Goal: Information Seeking & Learning: Learn about a topic

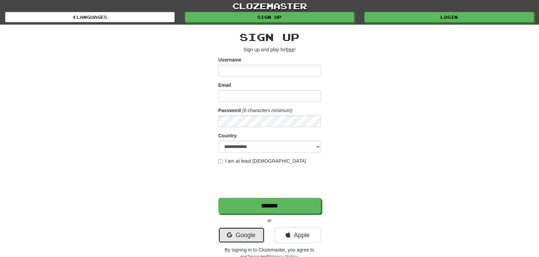
click at [257, 238] on link "Google" at bounding box center [241, 235] width 46 height 16
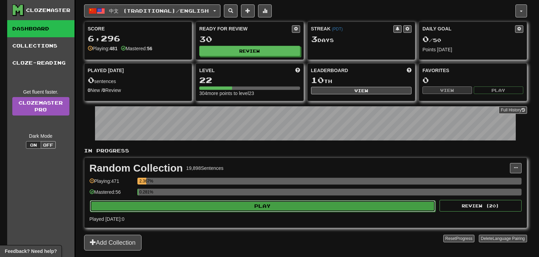
click at [232, 208] on button "Play" at bounding box center [263, 206] width 346 height 12
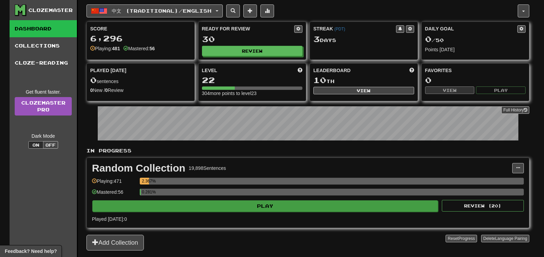
select select "**"
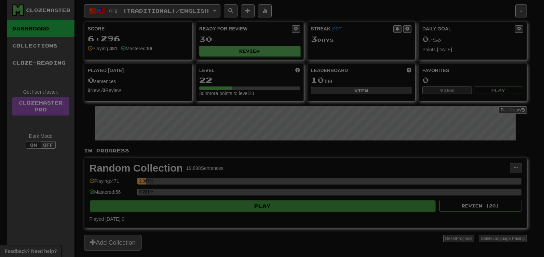
click at [232, 208] on div at bounding box center [272, 128] width 544 height 257
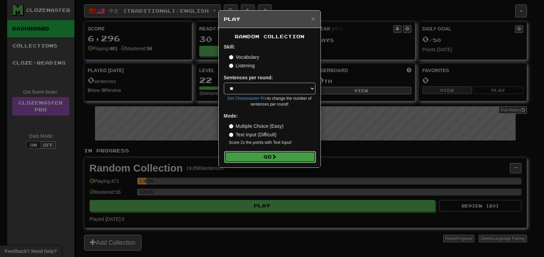
click at [262, 153] on button "Go" at bounding box center [270, 157] width 92 height 12
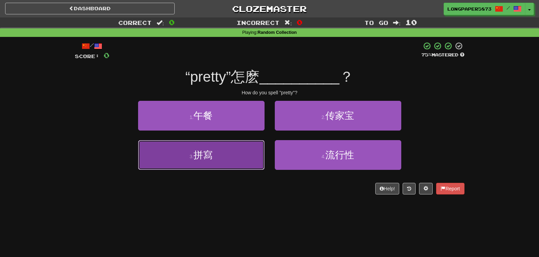
click at [252, 157] on button "3 . 拼寫" at bounding box center [201, 155] width 126 height 30
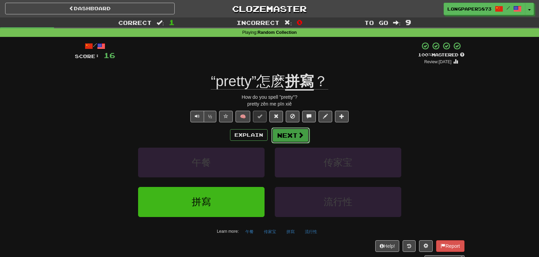
click at [284, 141] on button "Next" at bounding box center [290, 135] width 38 height 16
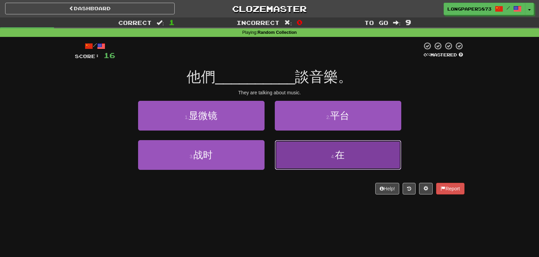
click at [334, 160] on button "4 . 在" at bounding box center [338, 155] width 126 height 30
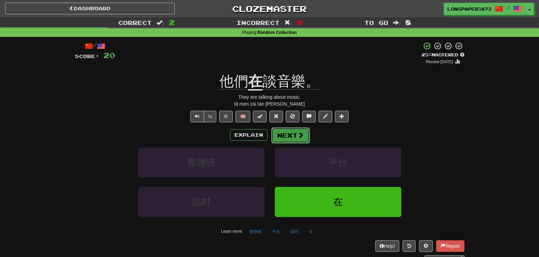
click at [299, 139] on button "Next" at bounding box center [290, 135] width 38 height 16
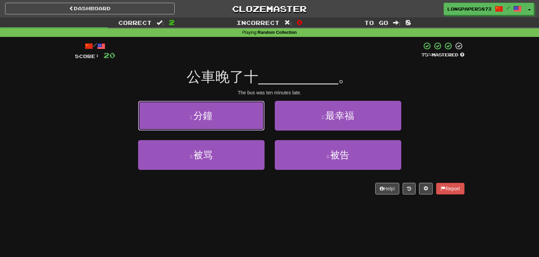
click at [252, 123] on button "1 . 分鐘" at bounding box center [201, 116] width 126 height 30
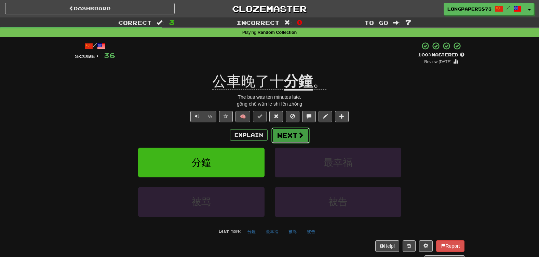
click at [279, 132] on button "Next" at bounding box center [290, 135] width 38 height 16
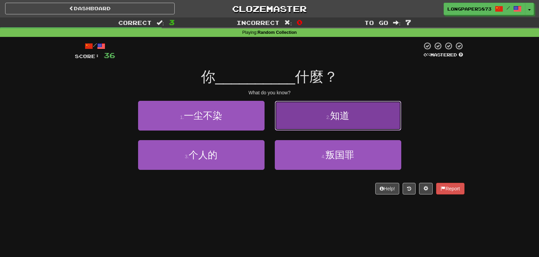
click at [314, 123] on button "2 . 知道" at bounding box center [338, 116] width 126 height 30
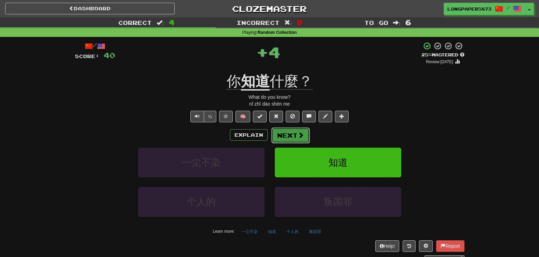
click at [288, 136] on button "Next" at bounding box center [290, 135] width 38 height 16
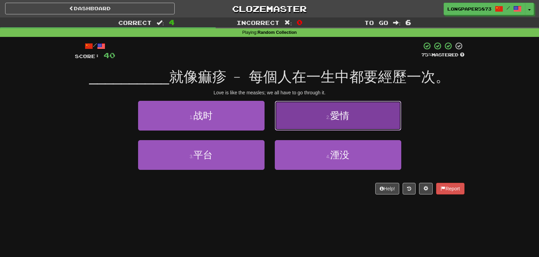
click at [291, 124] on button "2 . 愛情" at bounding box center [338, 116] width 126 height 30
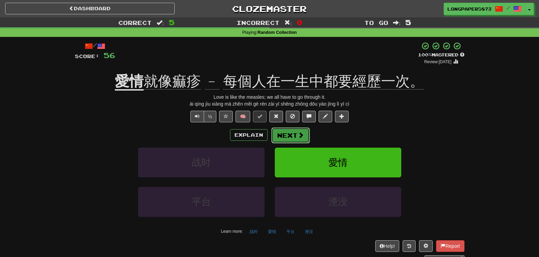
click at [294, 139] on button "Next" at bounding box center [290, 135] width 38 height 16
